Goal: Information Seeking & Learning: Learn about a topic

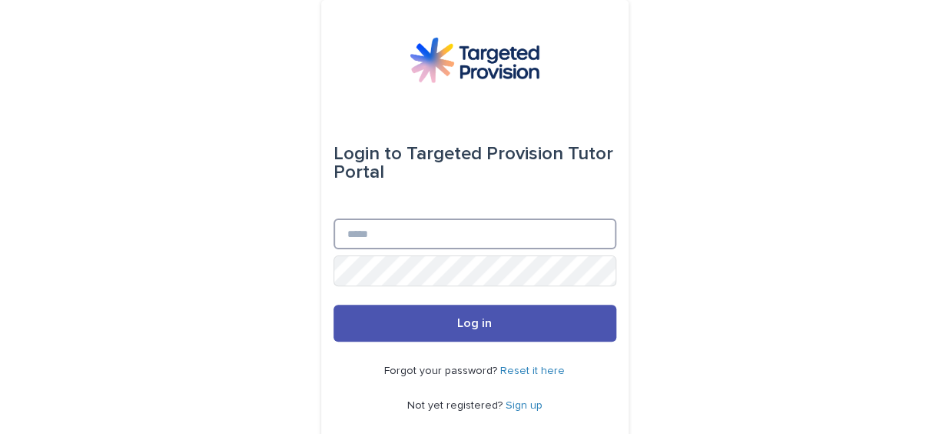
click at [334, 233] on input "Email" at bounding box center [475, 233] width 283 height 31
drag, startPoint x: 484, startPoint y: 233, endPoint x: 331, endPoint y: 237, distance: 153.0
click at [334, 237] on input "**********" at bounding box center [475, 233] width 283 height 31
type input "**********"
click at [334, 304] on button "Log in" at bounding box center [475, 322] width 283 height 37
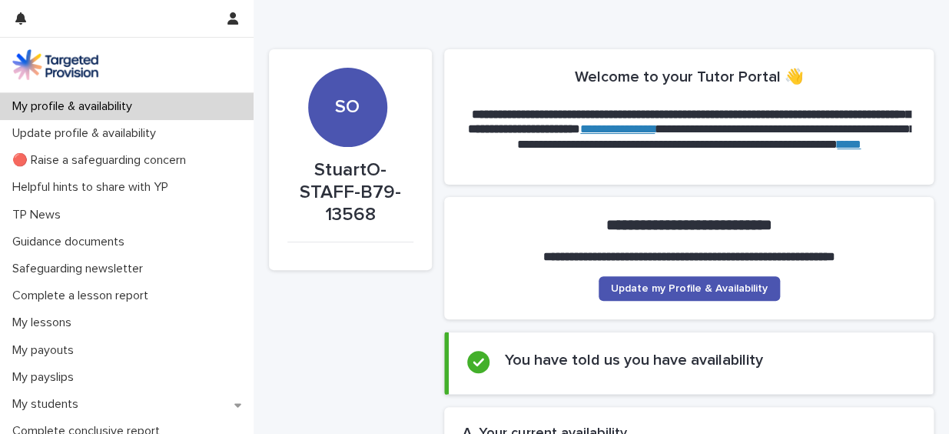
click at [126, 102] on p "My profile & availability" at bounding box center [75, 106] width 138 height 15
click at [666, 284] on span "Update my Profile & Availability" at bounding box center [689, 288] width 157 height 11
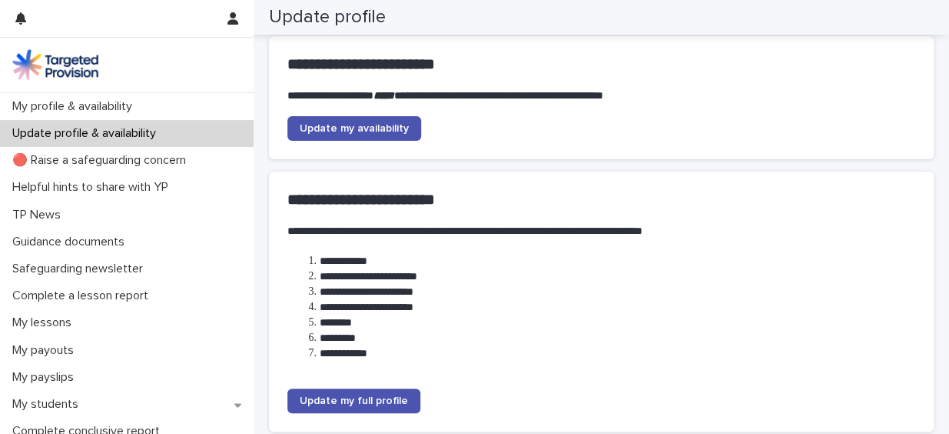
scroll to position [234, 0]
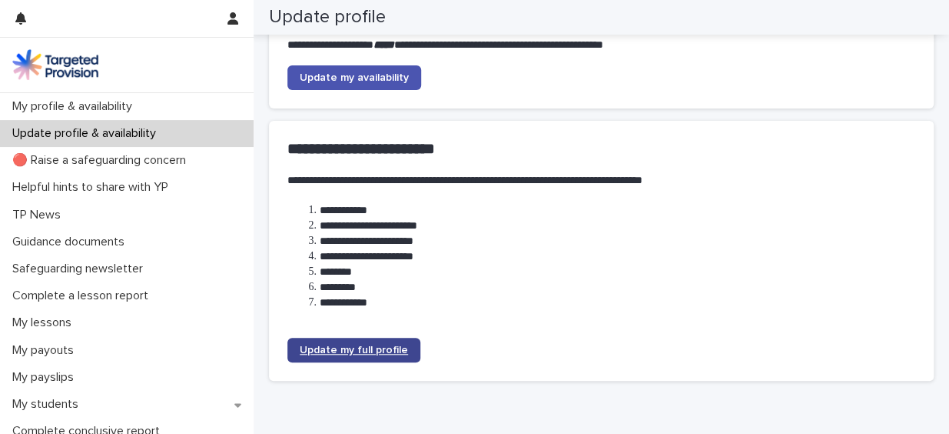
click at [348, 345] on span "Update my full profile" at bounding box center [354, 349] width 108 height 11
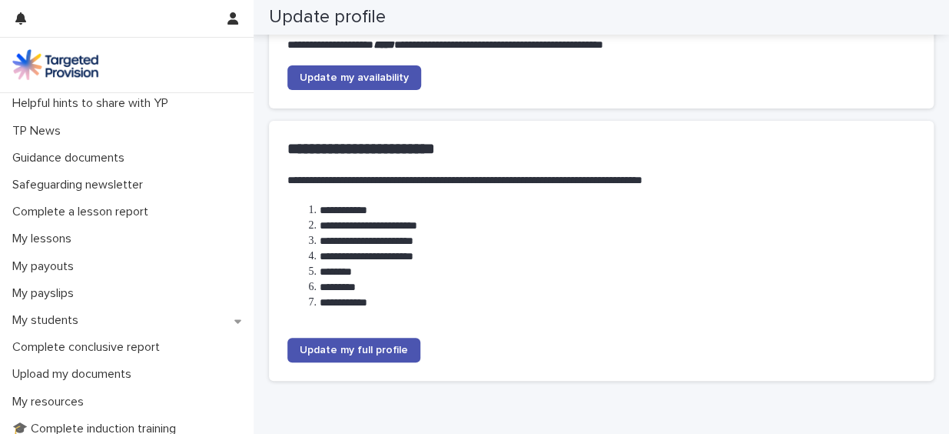
scroll to position [87, 0]
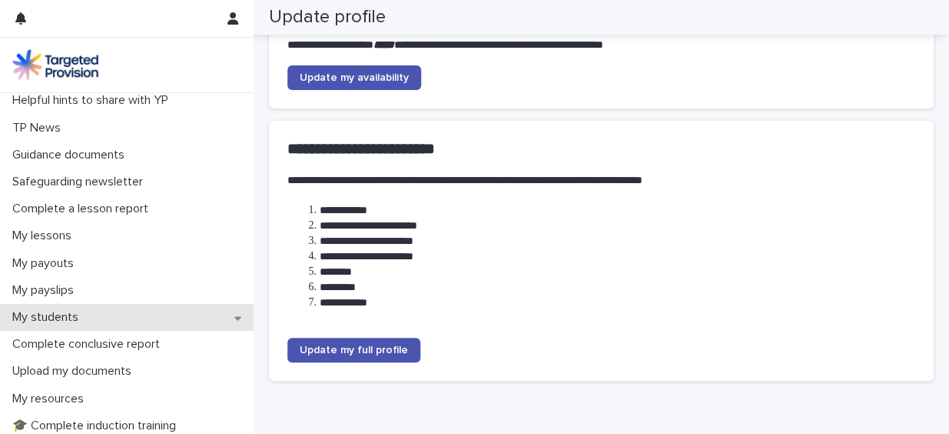
click at [234, 319] on icon at bounding box center [237, 317] width 7 height 11
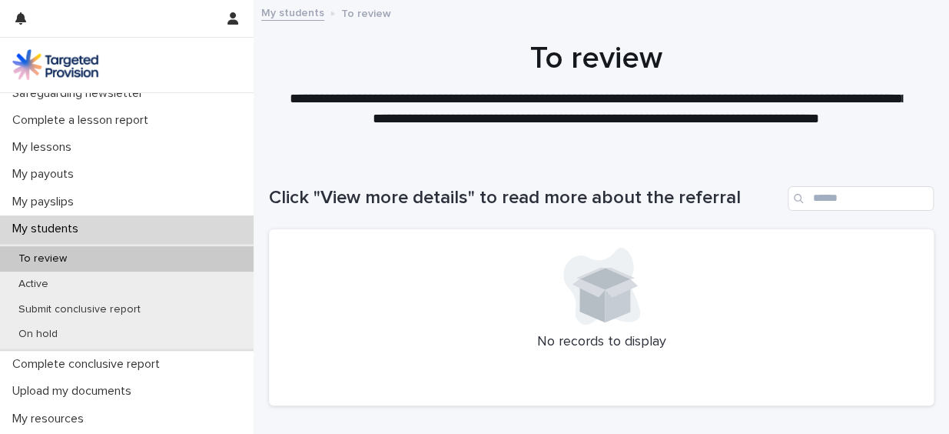
scroll to position [177, 0]
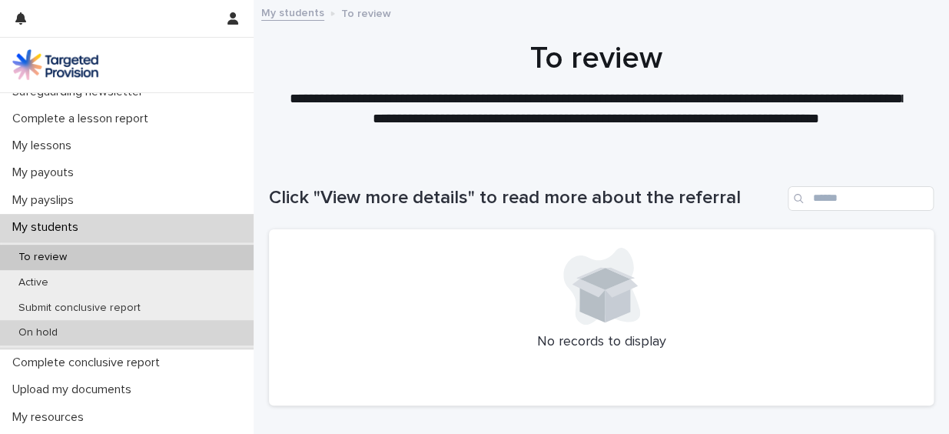
click at [197, 331] on div "On hold" at bounding box center [127, 332] width 254 height 25
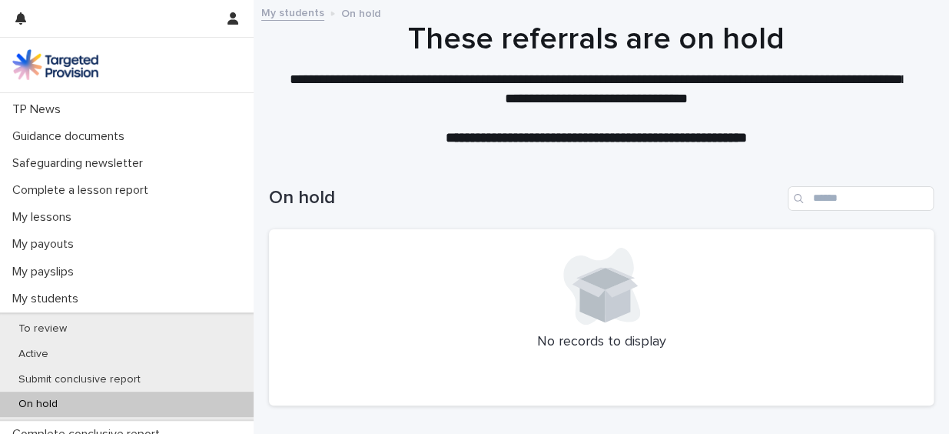
scroll to position [177, 0]
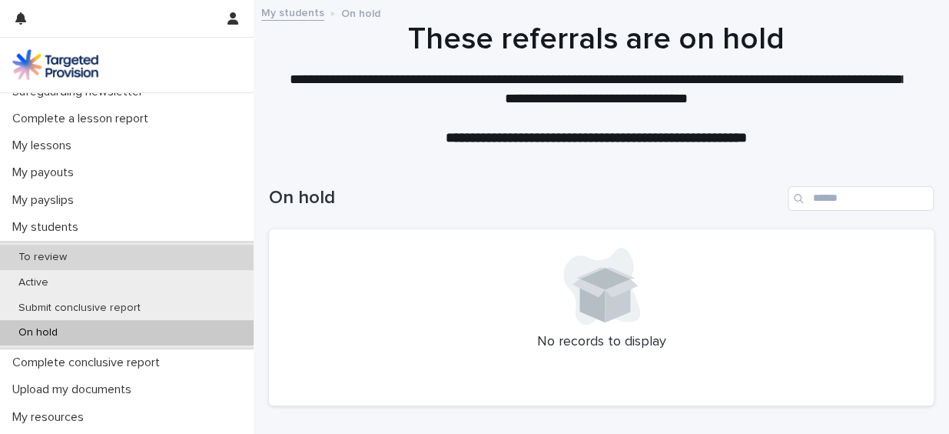
click at [61, 251] on p "To review" at bounding box center [42, 257] width 73 height 13
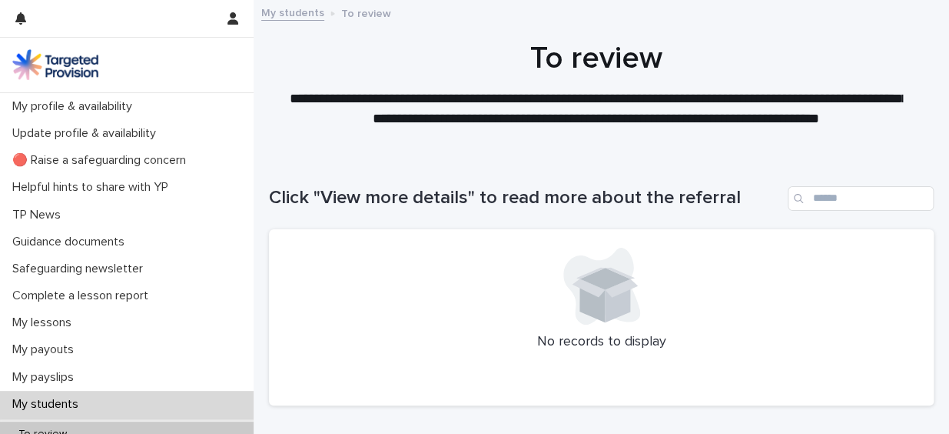
scroll to position [91, 0]
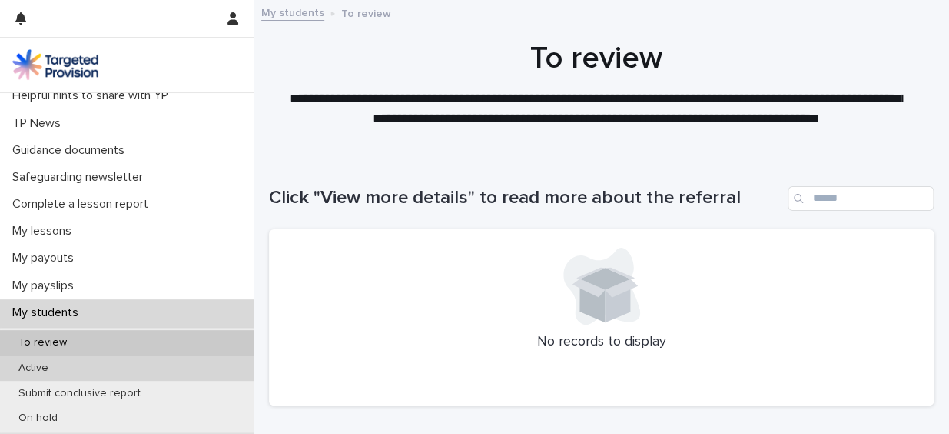
click at [125, 361] on div "Active" at bounding box center [127, 367] width 254 height 25
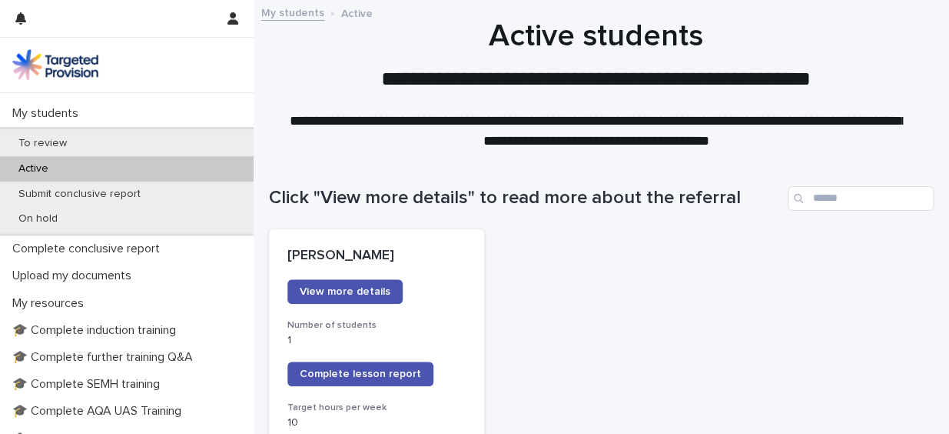
scroll to position [361, 0]
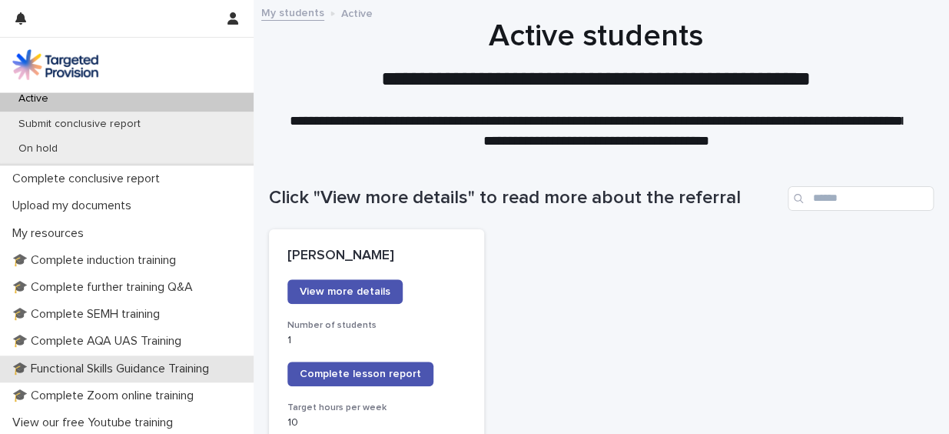
click at [168, 365] on p "🎓 Functional Skills Guidance Training" at bounding box center [113, 368] width 215 height 15
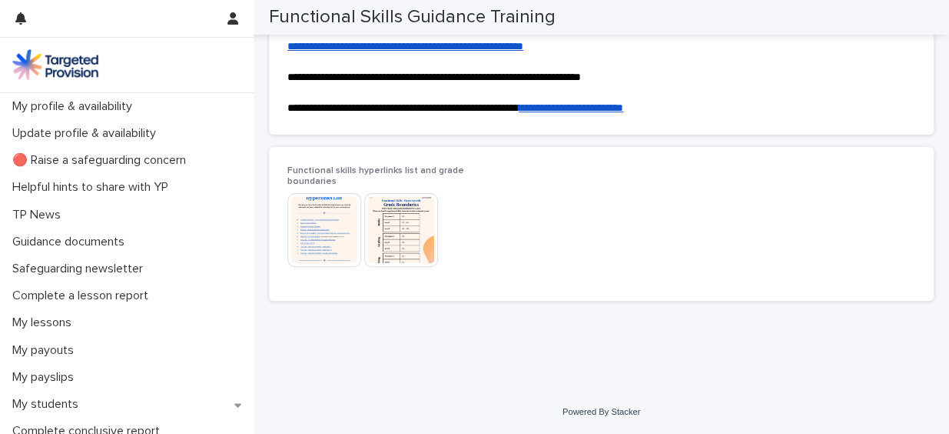
scroll to position [326, 0]
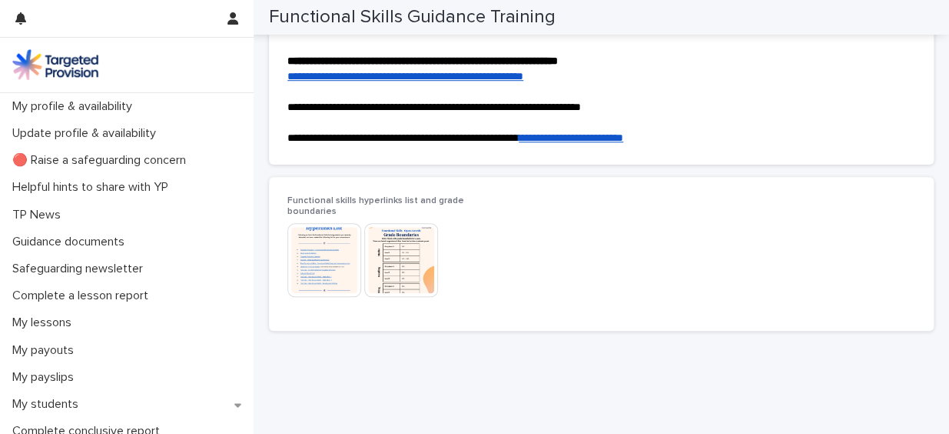
click at [570, 381] on div "**********" at bounding box center [601, 27] width 680 height 707
click at [475, 81] on link "**********" at bounding box center [405, 76] width 236 height 11
